Goal: Obtain resource: Download file/media

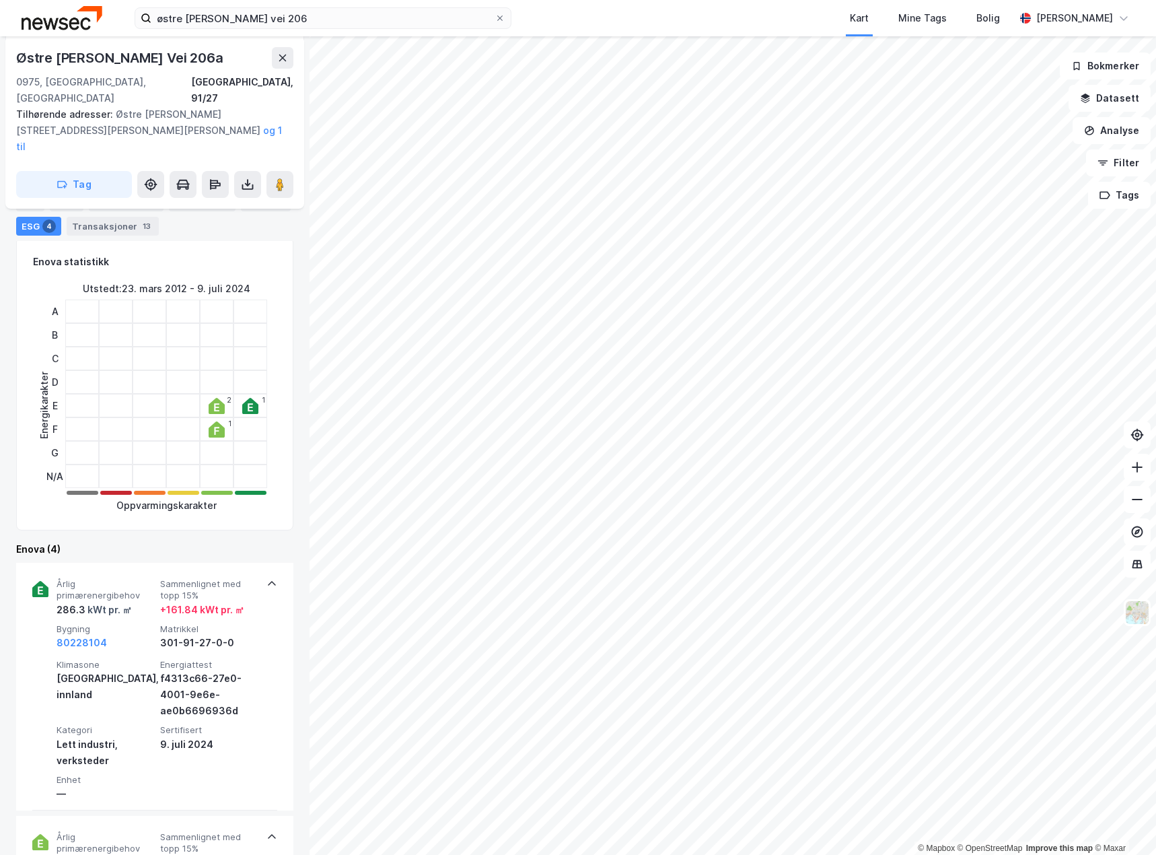
scroll to position [135, 0]
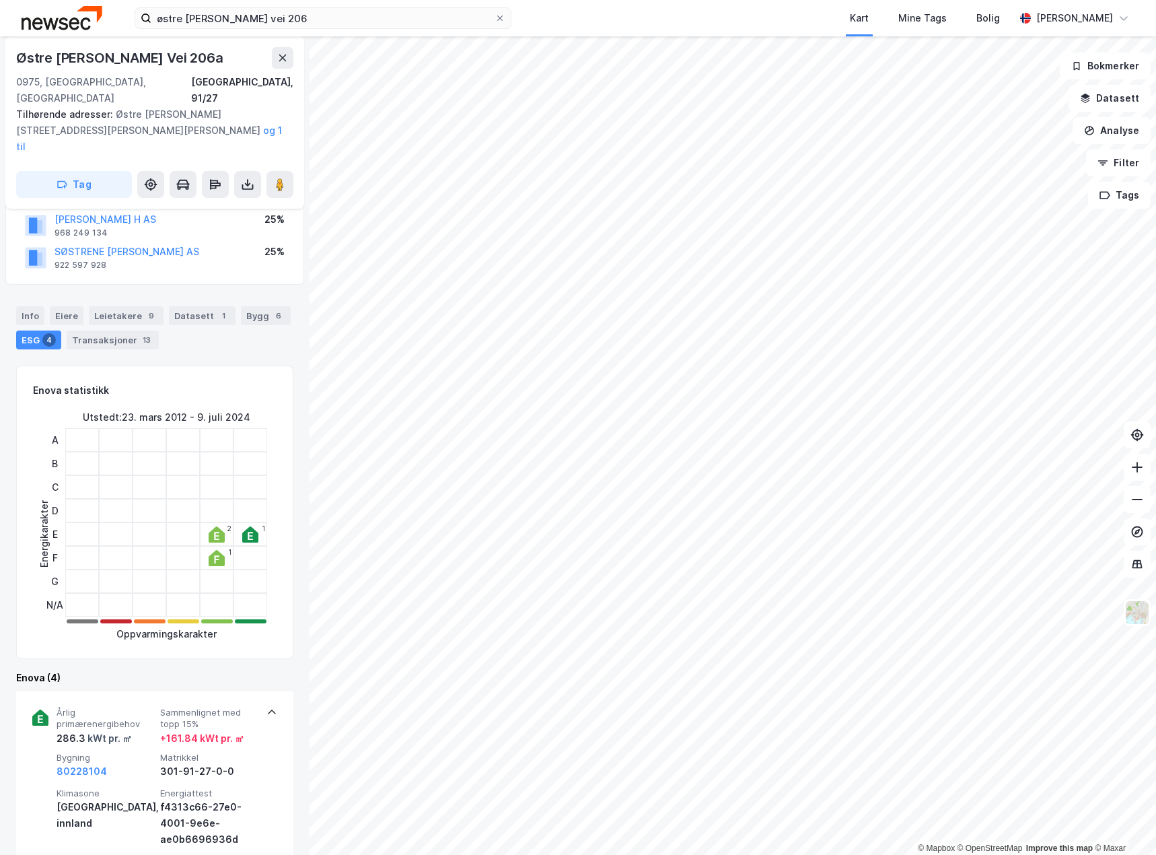
click at [26, 306] on div "Info" at bounding box center [30, 315] width 28 height 19
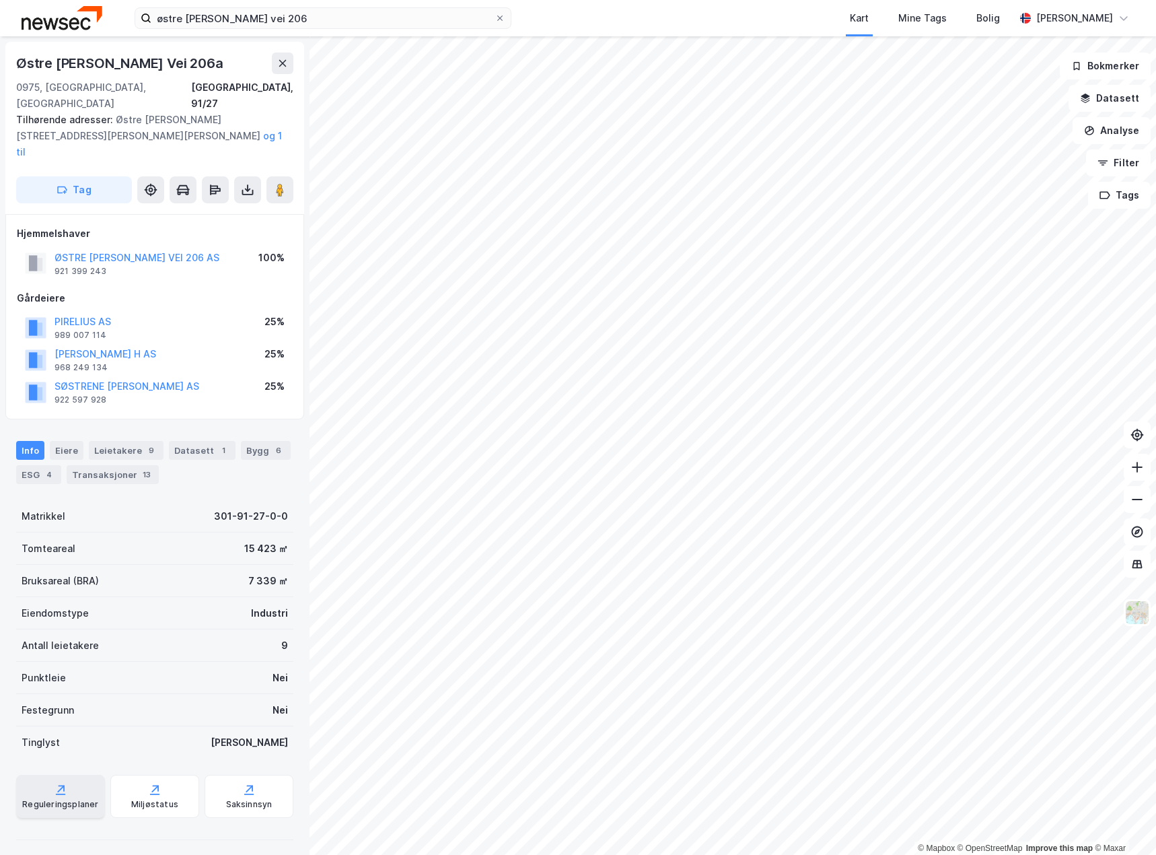
click at [66, 799] on div "Reguleringsplaner" at bounding box center [60, 804] width 76 height 11
click at [238, 176] on button at bounding box center [247, 189] width 27 height 27
click at [236, 206] on div "Last ned grunnbok" at bounding box center [189, 217] width 143 height 22
click at [206, 233] on div "Last ned matrikkelrapport" at bounding box center [197, 238] width 111 height 11
